Goal: Task Accomplishment & Management: Use online tool/utility

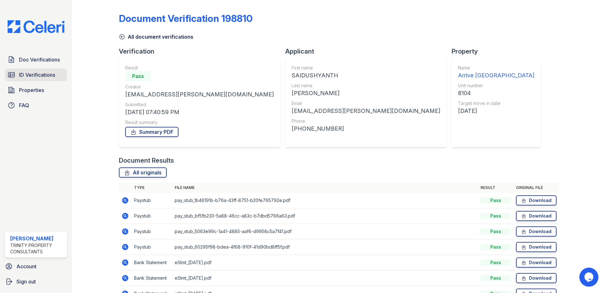
scroll to position [36, 0]
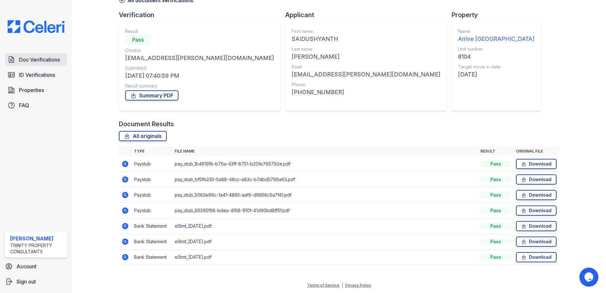
click at [30, 60] on span "Doc Verifications" at bounding box center [39, 60] width 41 height 8
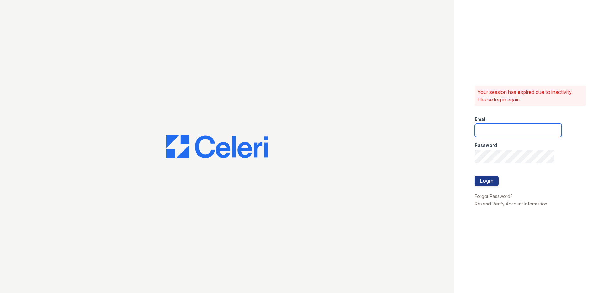
type input "fbarco@trinity-pm.com"
click at [478, 180] on button "Login" at bounding box center [487, 181] width 24 height 10
